Goal: Task Accomplishment & Management: Use online tool/utility

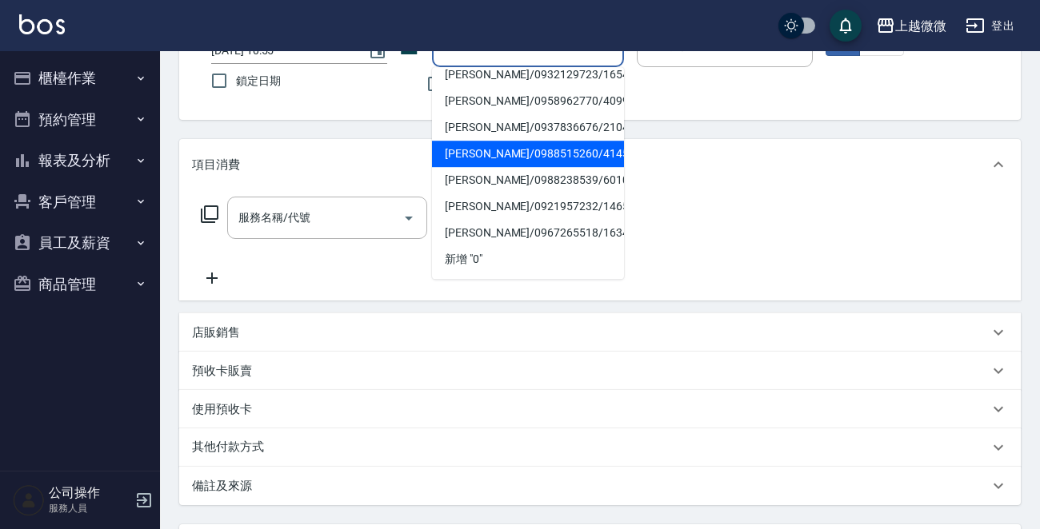
scroll to position [277, 0]
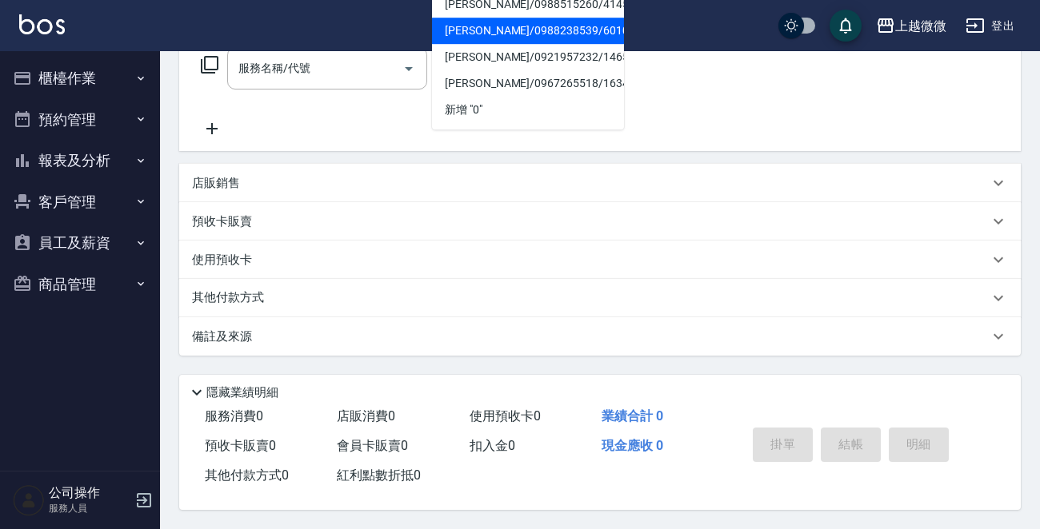
type input "0"
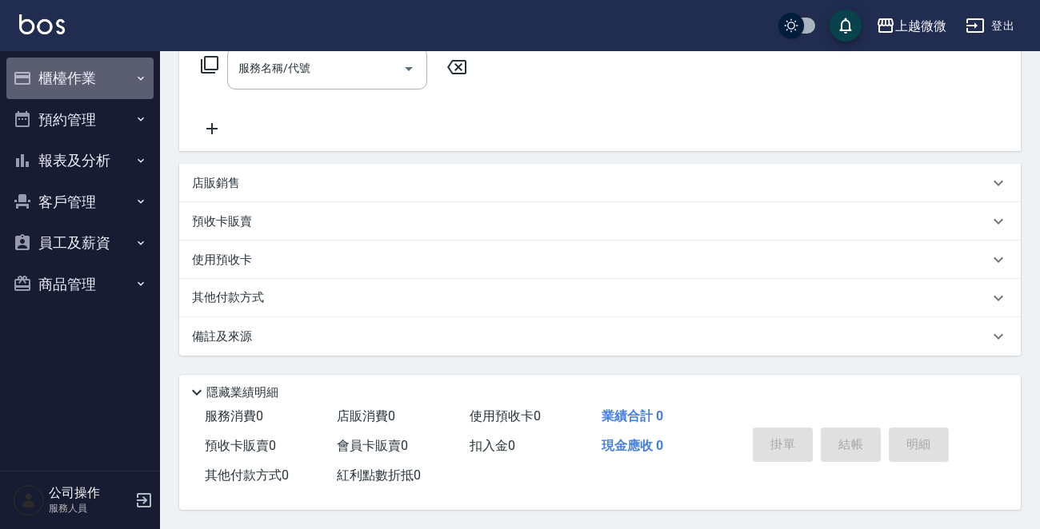
click at [99, 86] on button "櫃檯作業" at bounding box center [79, 79] width 147 height 42
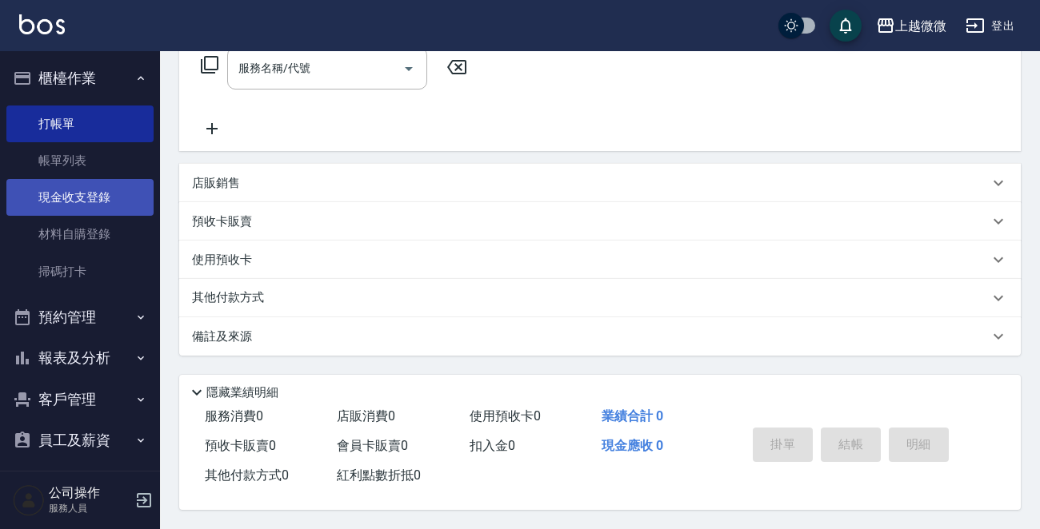
click at [103, 189] on link "現金收支登錄" at bounding box center [79, 197] width 147 height 37
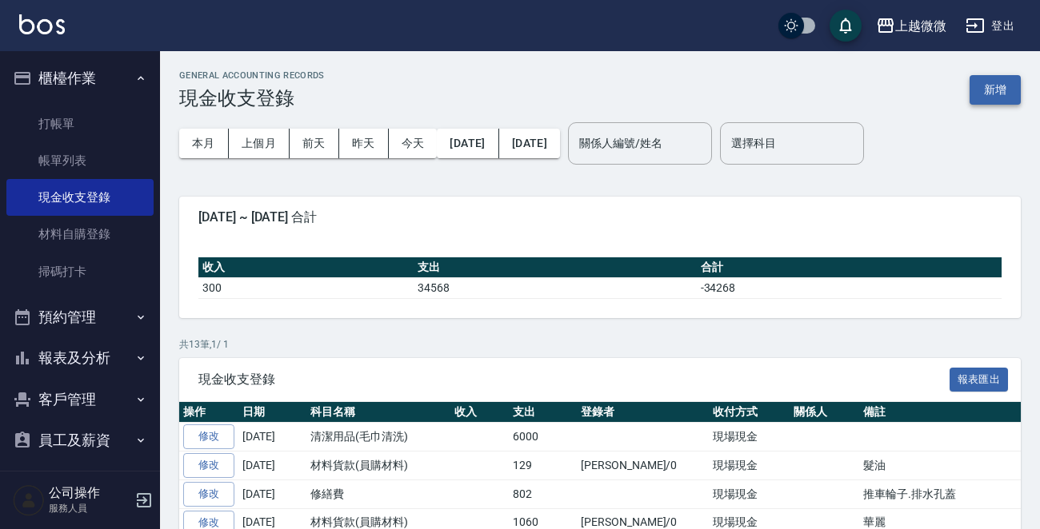
click at [987, 87] on button "新增" at bounding box center [994, 90] width 51 height 30
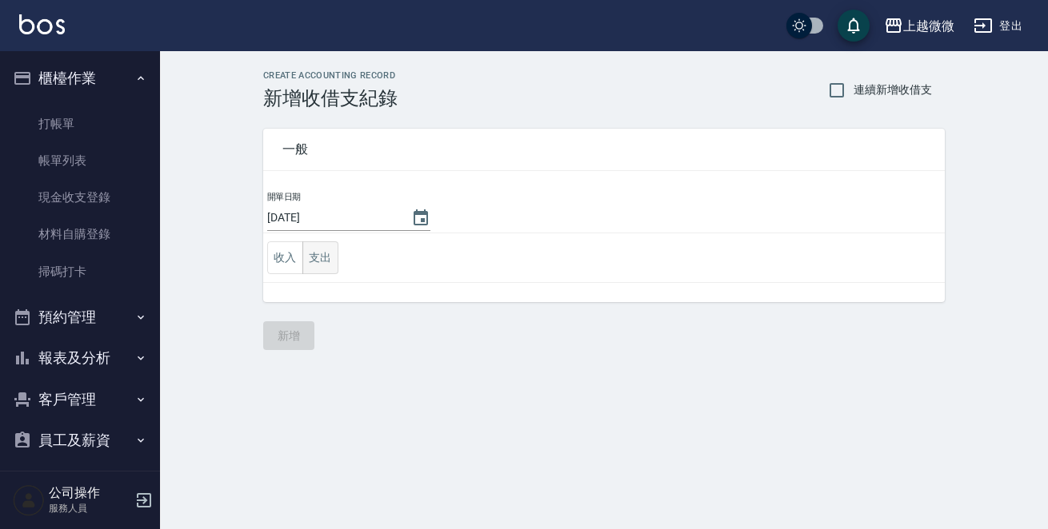
click at [320, 258] on button "支出" at bounding box center [320, 257] width 36 height 33
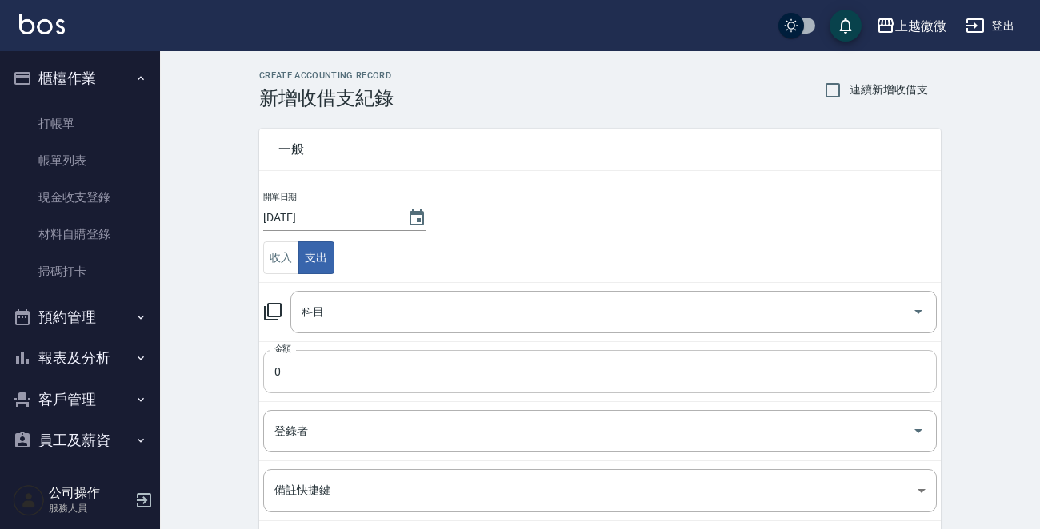
click at [343, 367] on input "0" at bounding box center [599, 371] width 673 height 43
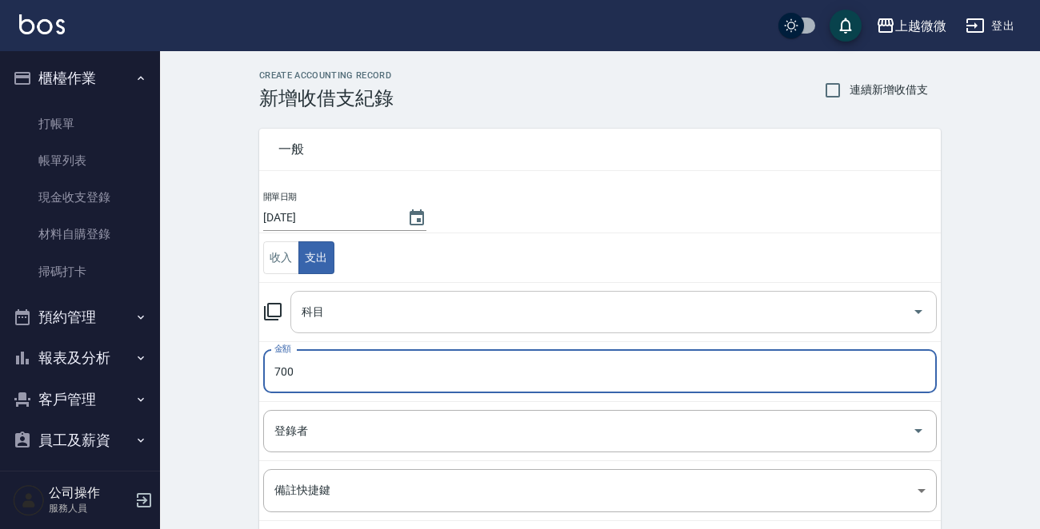
type input "700"
click at [390, 307] on input "科目" at bounding box center [601, 312] width 608 height 28
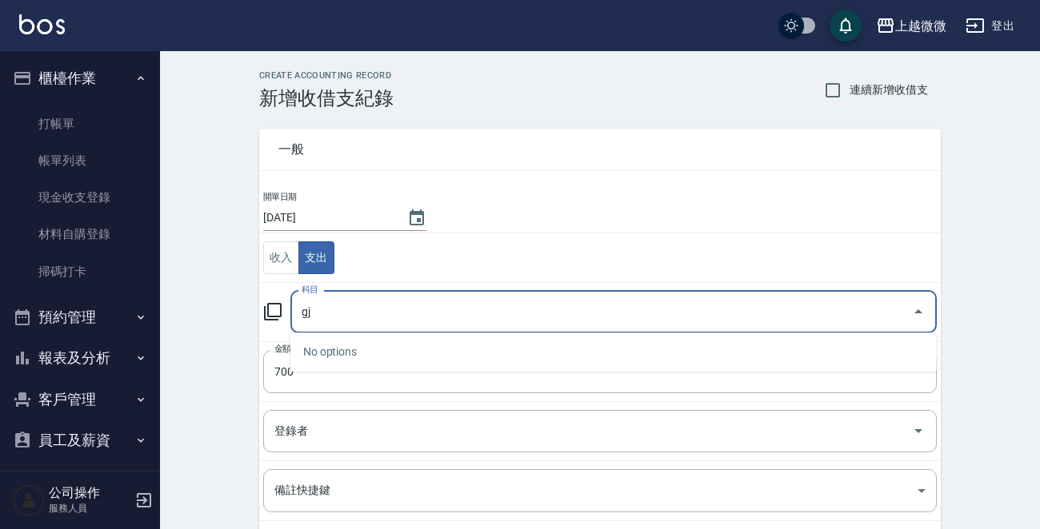
type input "g"
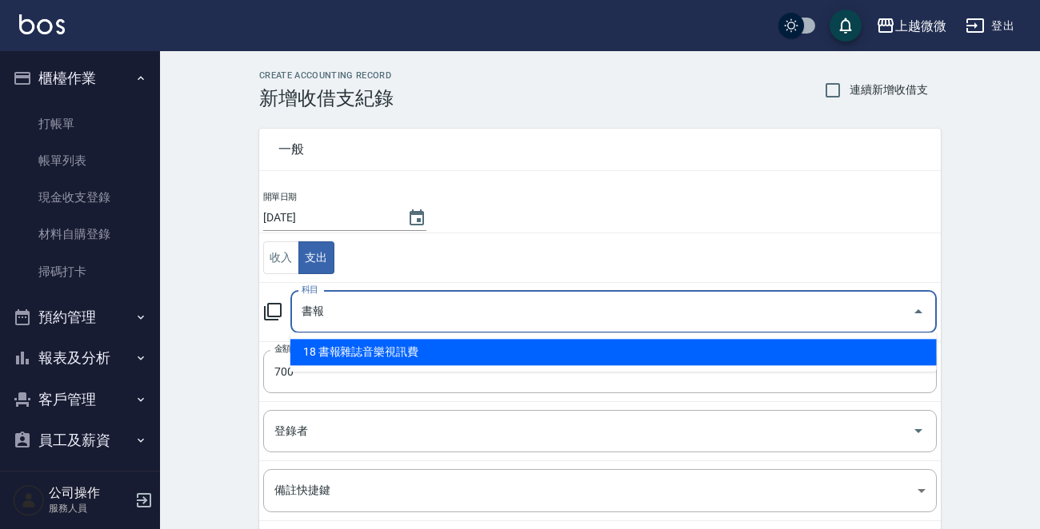
click at [398, 345] on li "18 書報雜誌音樂視訊費" at bounding box center [613, 352] width 646 height 26
type input "18 書報雜誌音樂視訊費"
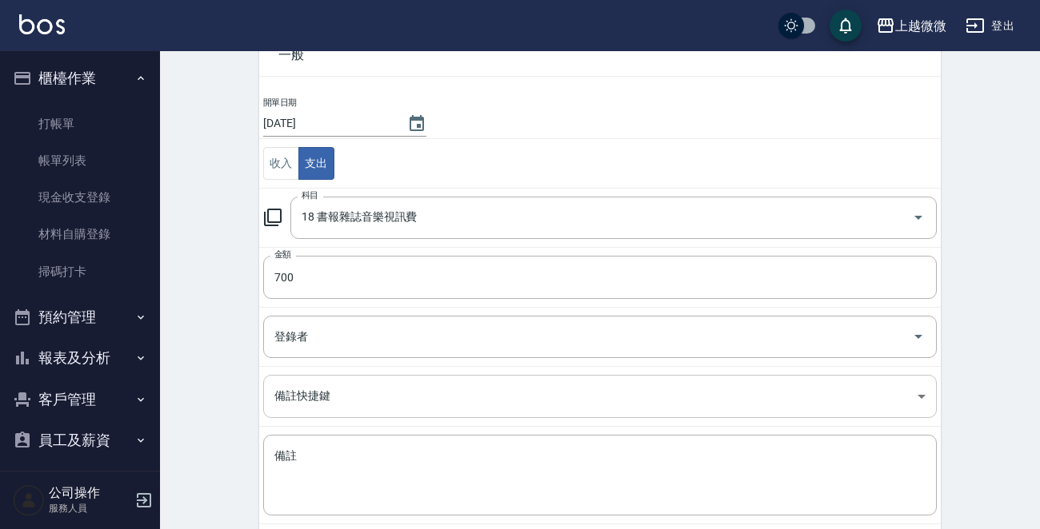
scroll to position [160, 0]
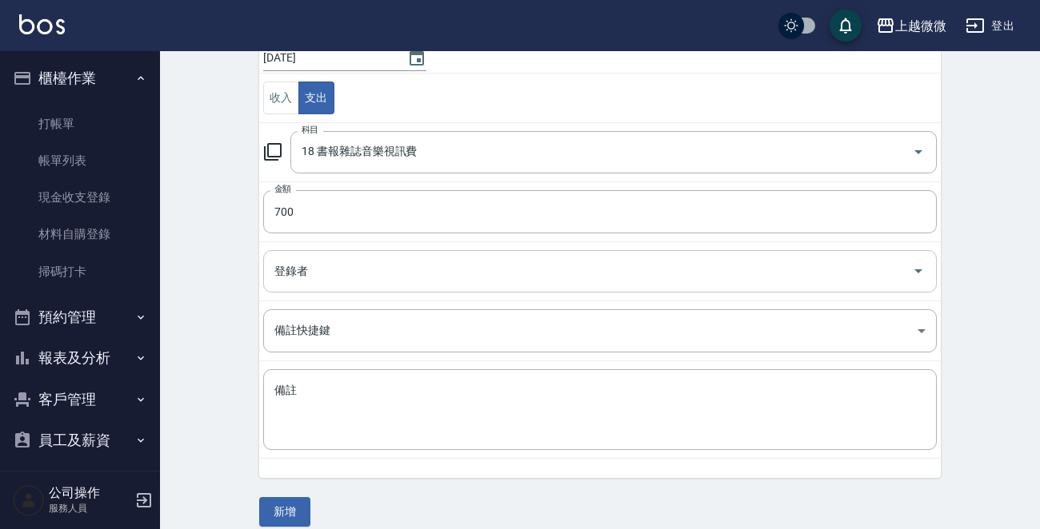
click at [361, 266] on input "登錄者" at bounding box center [587, 271] width 635 height 28
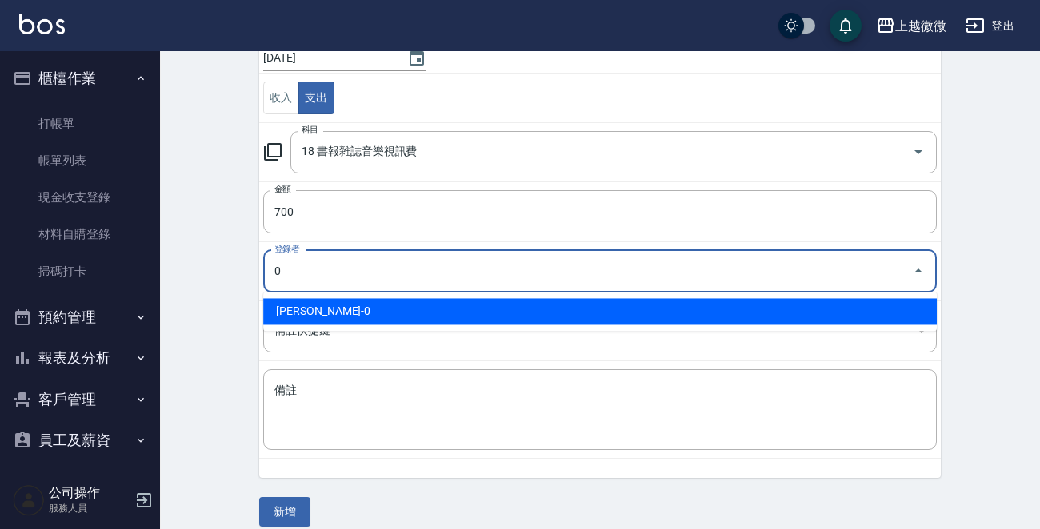
click at [321, 315] on li "[PERSON_NAME]-0" at bounding box center [599, 311] width 673 height 26
type input "[PERSON_NAME]-0"
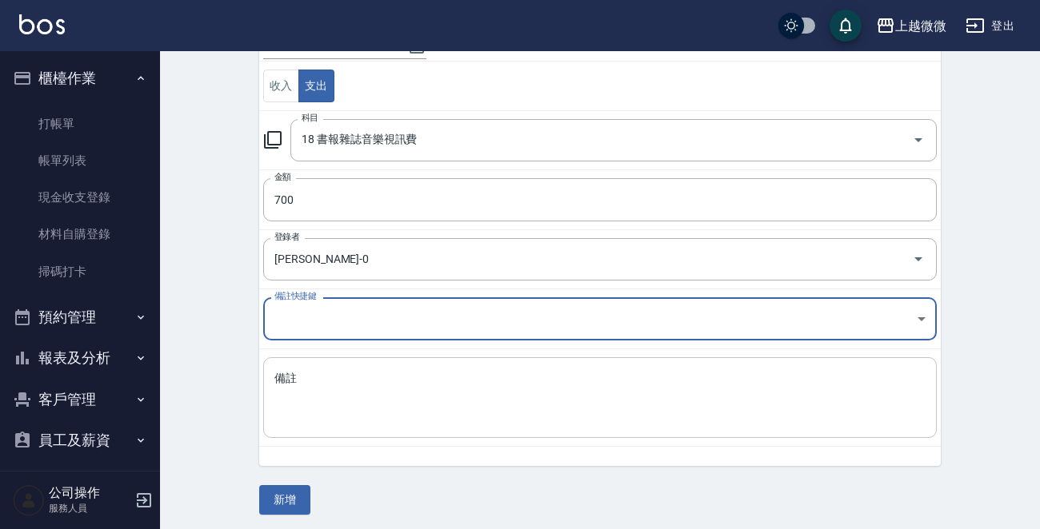
scroll to position [176, 0]
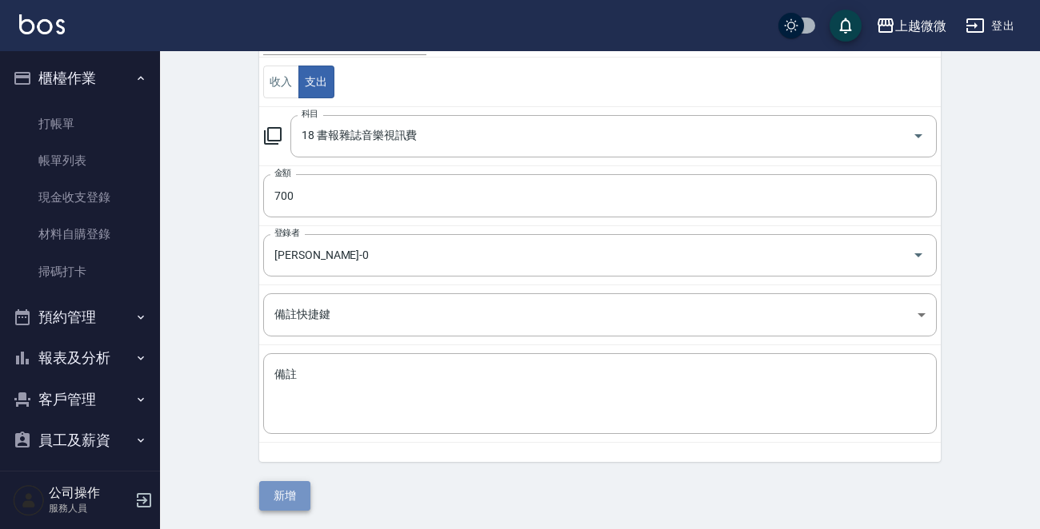
click at [289, 491] on button "新增" at bounding box center [284, 496] width 51 height 30
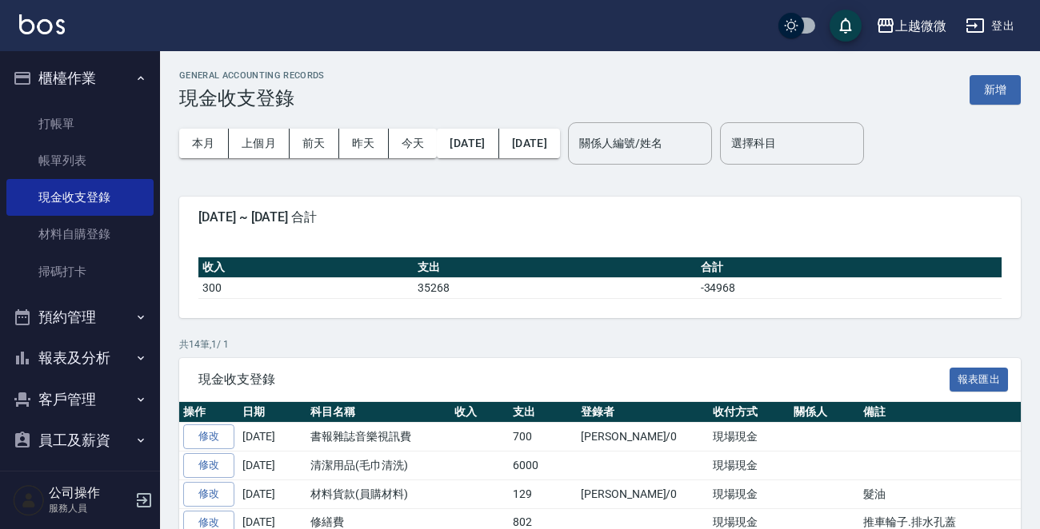
click at [53, 29] on img at bounding box center [42, 24] width 46 height 20
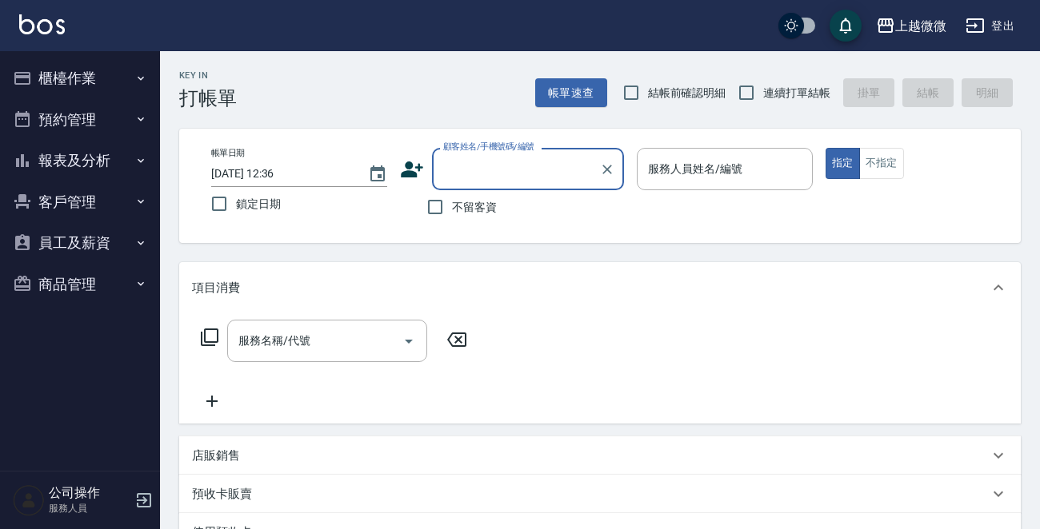
click at [53, 25] on img at bounding box center [42, 24] width 46 height 20
